Goal: Transaction & Acquisition: Purchase product/service

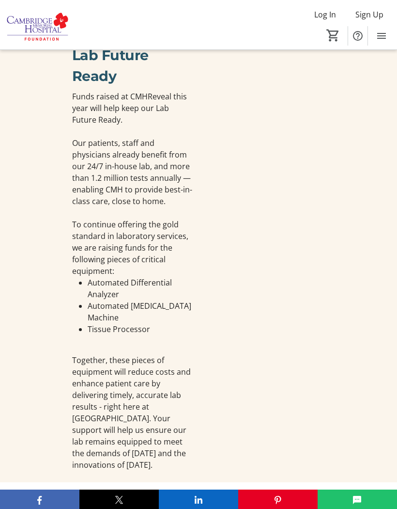
scroll to position [612, 0]
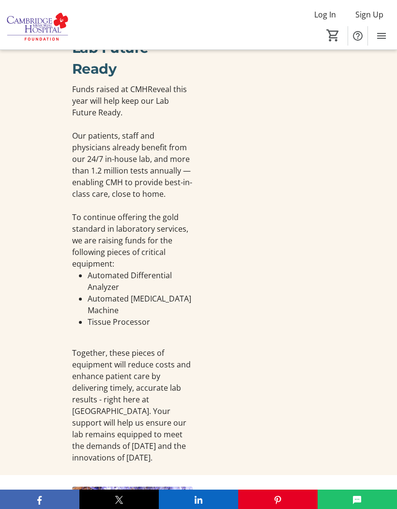
click at [209, 338] on div at bounding box center [264, 240] width 121 height 446
click at [204, 338] on div at bounding box center [264, 240] width 121 height 446
click at [215, 338] on div at bounding box center [264, 240] width 121 height 446
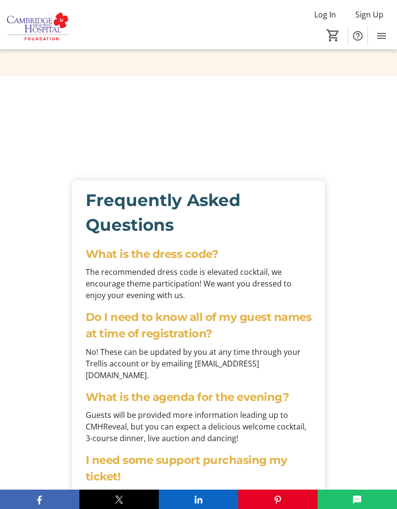
scroll to position [1635, 0]
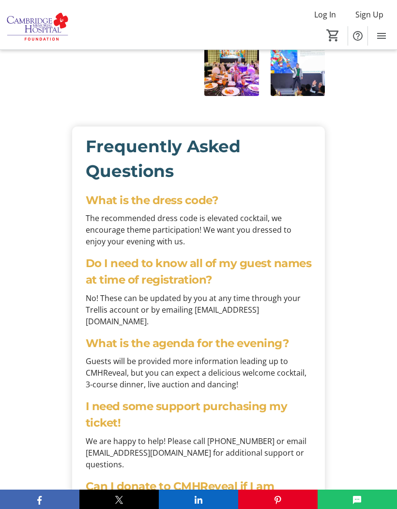
click at [331, 290] on div "Frequently Asked Questions What is the dress code? The recommended dress code i…" at bounding box center [198, 330] width 397 height 431
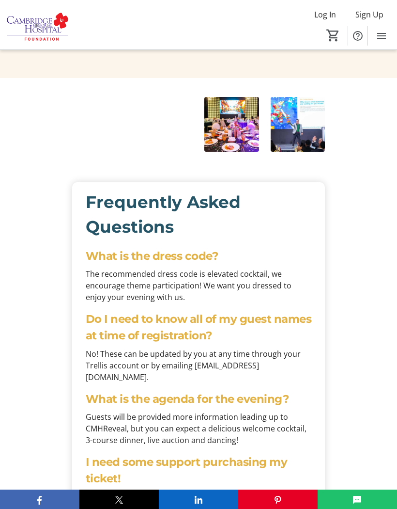
scroll to position [1631, 0]
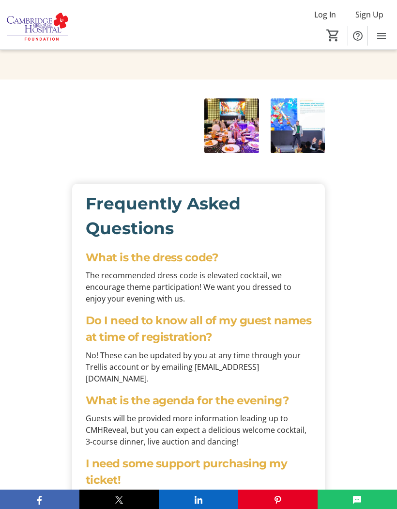
click at [346, 220] on div "Frequently Asked Questions What is the dress code? The recommended dress code i…" at bounding box center [198, 387] width 397 height 431
click at [341, 223] on div "Frequently Asked Questions What is the dress code? The recommended dress code i…" at bounding box center [198, 387] width 397 height 431
click at [345, 224] on div "Frequently Asked Questions What is the dress code? The recommended dress code i…" at bounding box center [198, 387] width 397 height 431
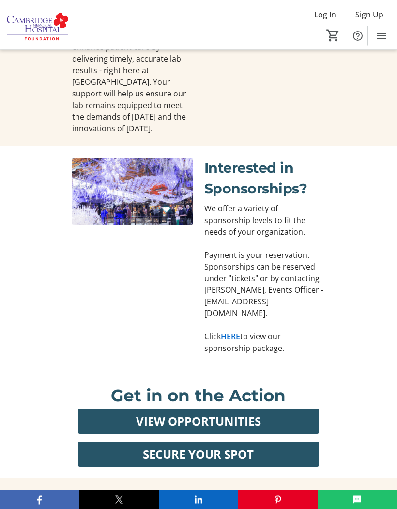
scroll to position [936, 0]
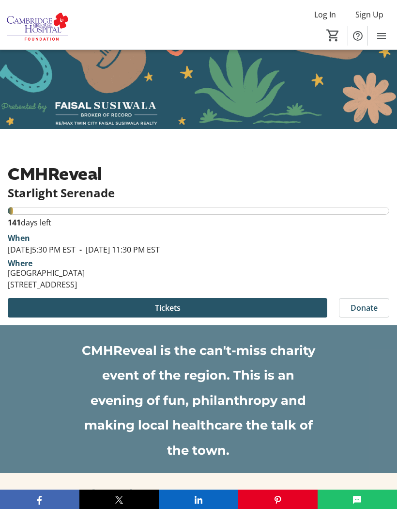
click at [179, 311] on span "Tickets" at bounding box center [168, 308] width 26 height 12
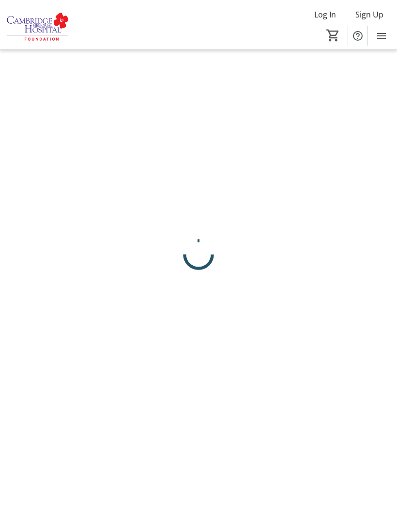
scroll to position [42, 0]
